Goal: Task Accomplishment & Management: Manage account settings

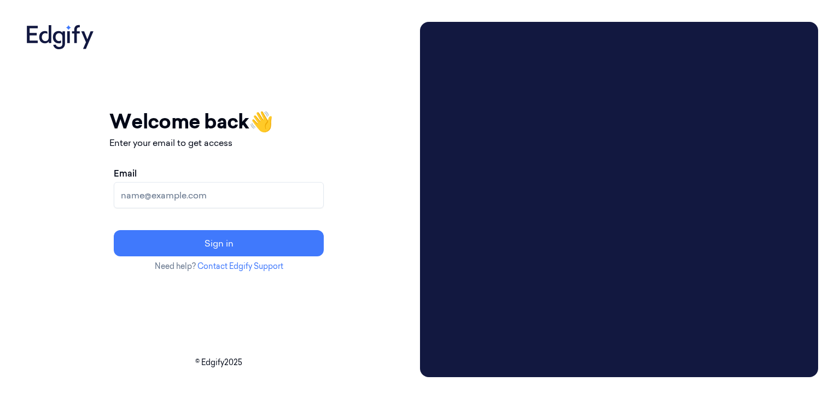
click at [319, 194] on input "Email" at bounding box center [219, 195] width 210 height 26
type input "davidv@edgify.ai"
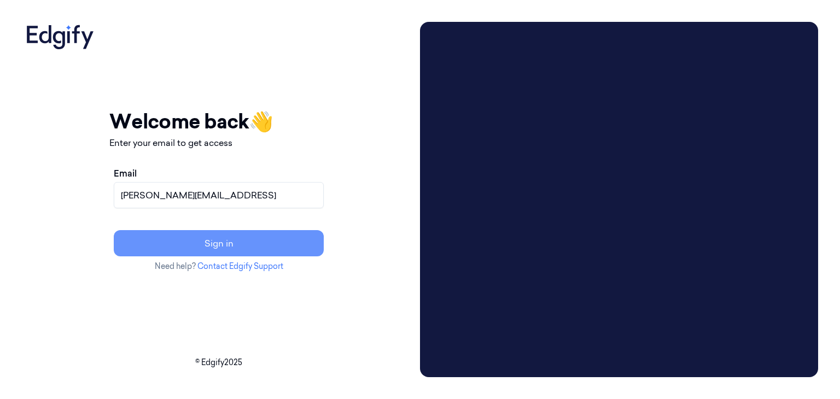
click at [270, 242] on button "Sign in" at bounding box center [219, 243] width 210 height 26
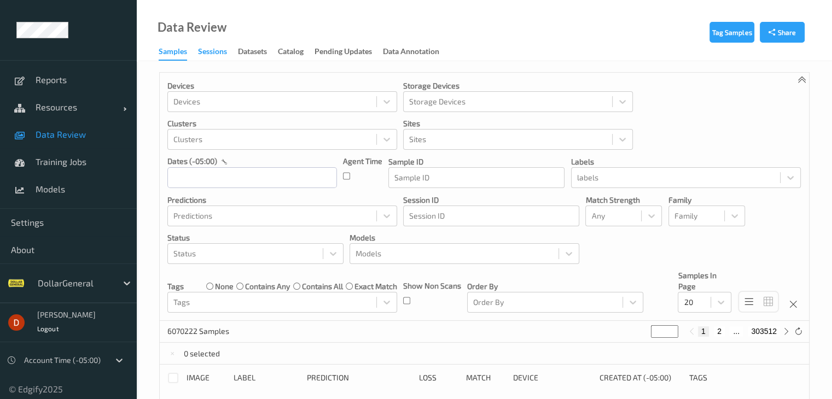
click at [220, 46] on div "Sessions" at bounding box center [212, 53] width 29 height 14
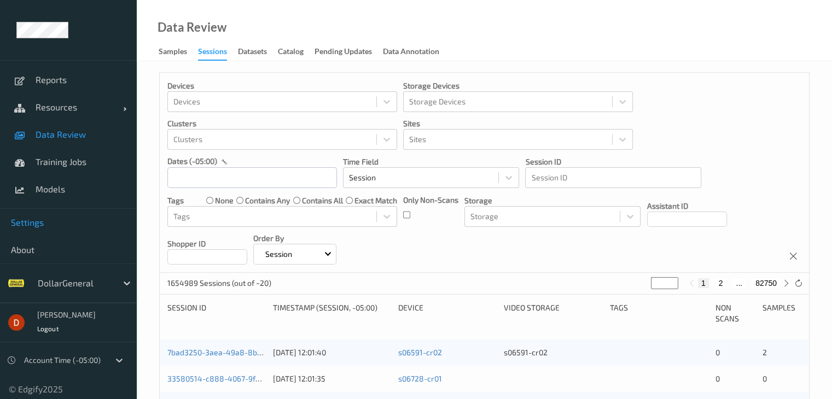
click at [46, 228] on span "Settings" at bounding box center [68, 222] width 115 height 11
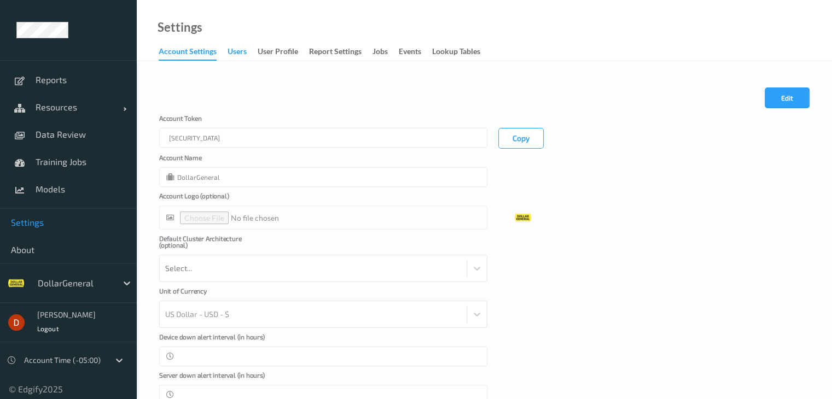
click at [240, 51] on div "users" at bounding box center [237, 53] width 19 height 14
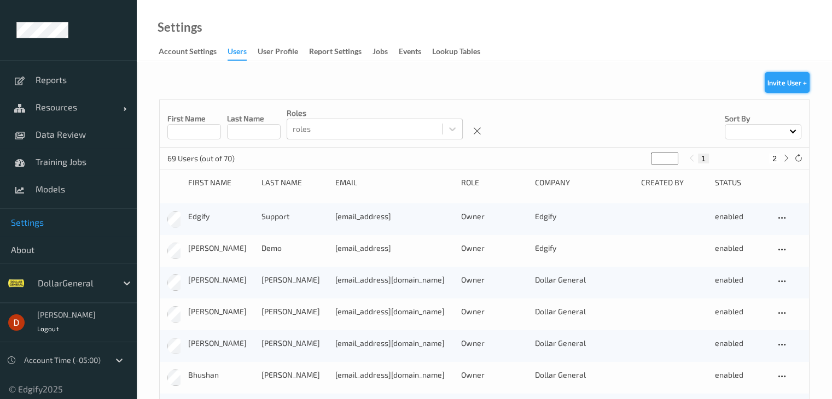
click at [795, 86] on button "Invite User +" at bounding box center [787, 82] width 45 height 21
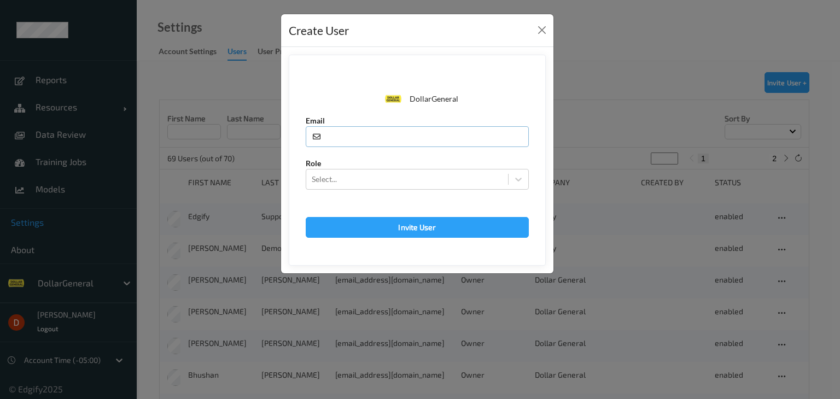
click at [433, 138] on input "text" at bounding box center [417, 136] width 223 height 21
type input "[EMAIL_ADDRESS]"
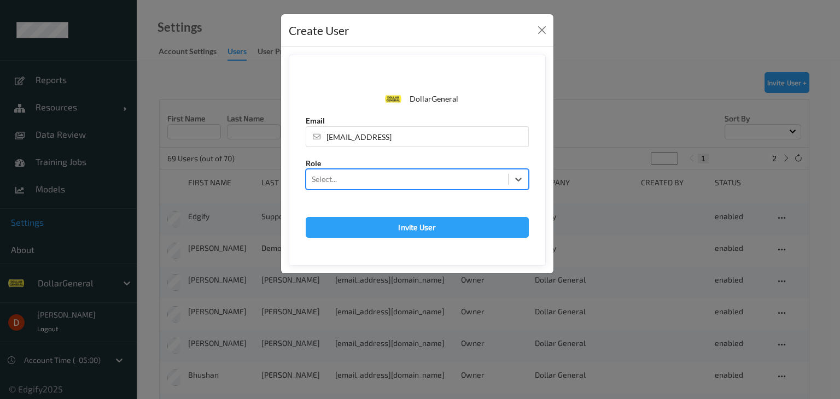
type input "a"
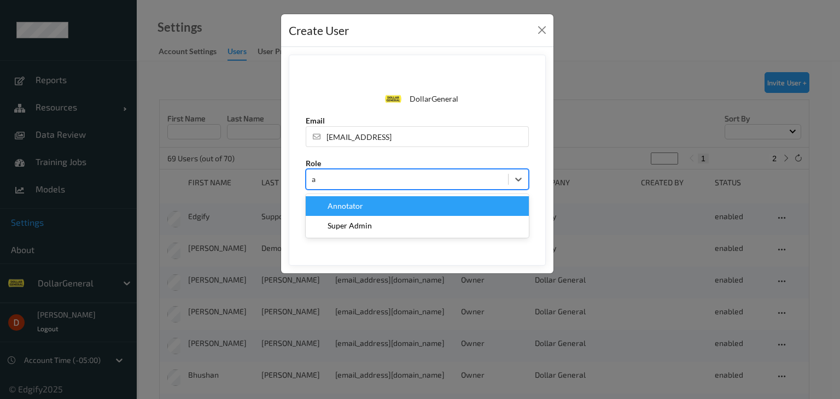
click at [386, 208] on div "Annotator" at bounding box center [417, 206] width 210 height 11
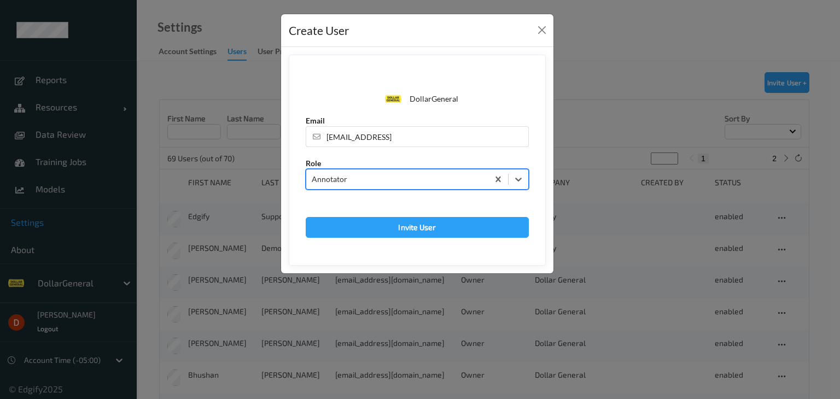
click at [385, 212] on form "DollarGeneral Email [EMAIL_ADDRESS] Role option Annotator, selected. Select is …" at bounding box center [417, 160] width 257 height 211
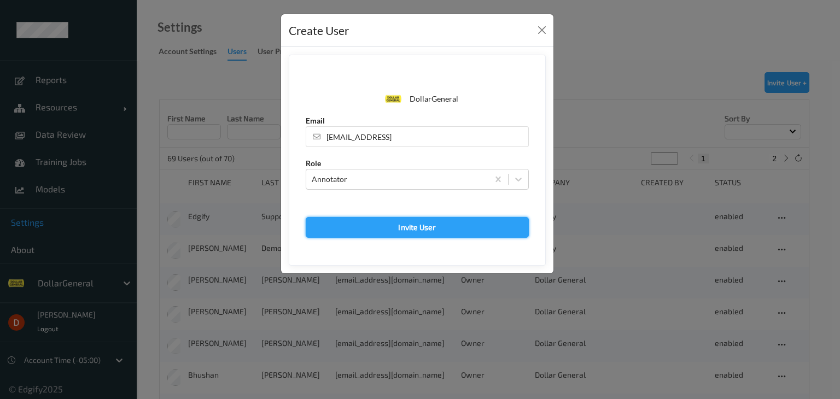
click at [388, 219] on button "Invite User" at bounding box center [417, 227] width 223 height 21
